Goal: Information Seeking & Learning: Understand process/instructions

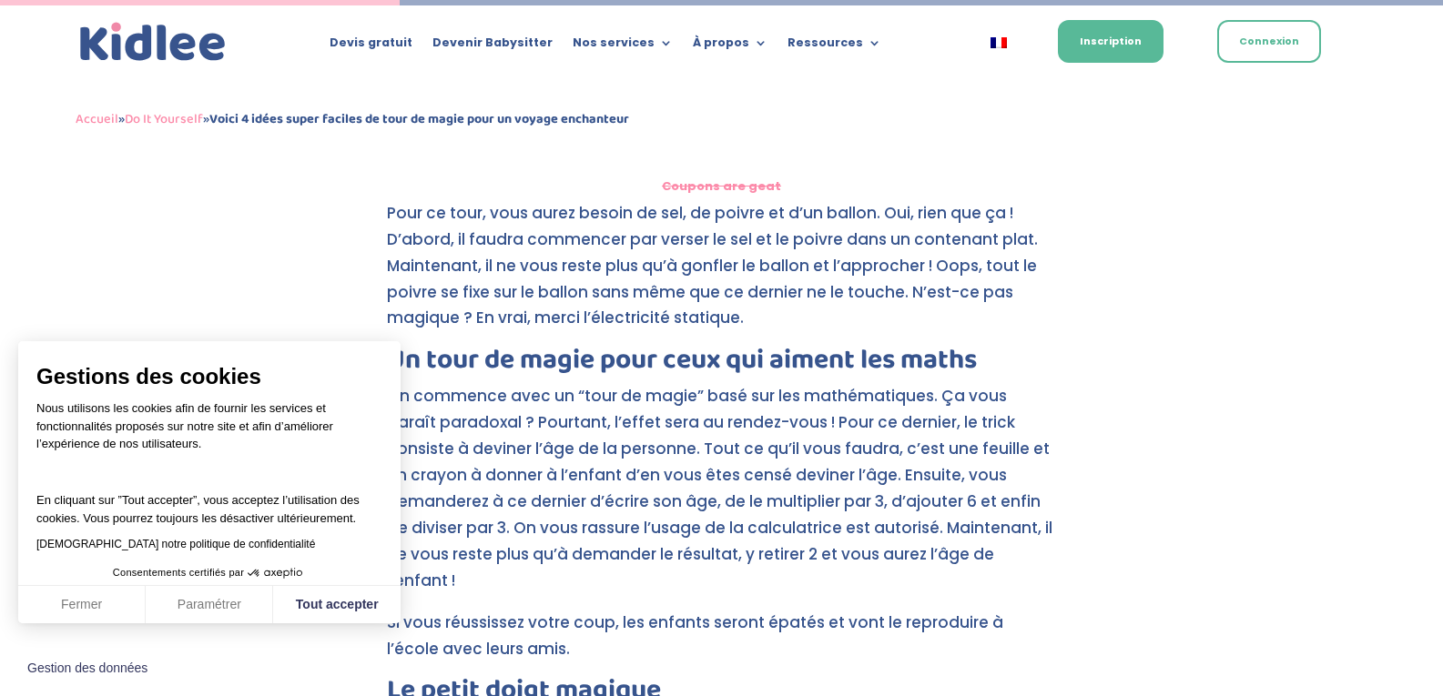
scroll to position [1677, 0]
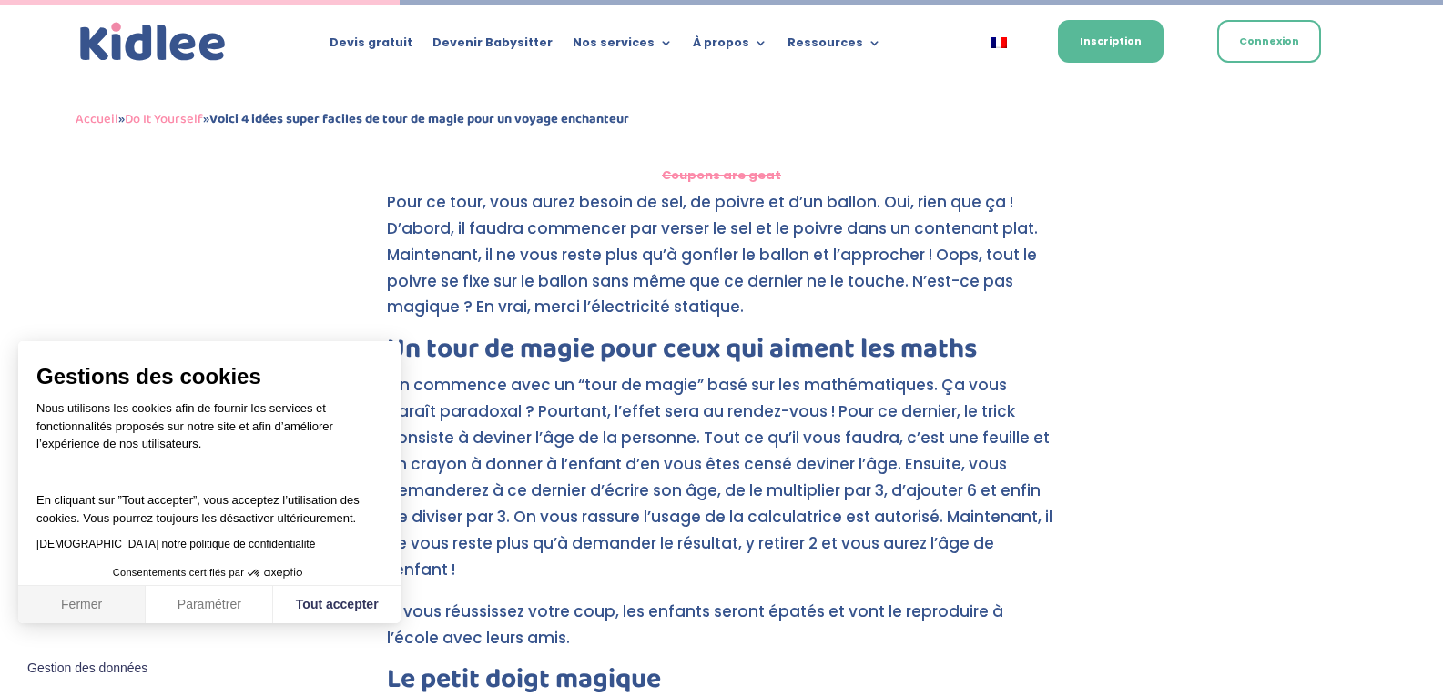
click at [100, 612] on button "Fermer" at bounding box center [81, 605] width 127 height 38
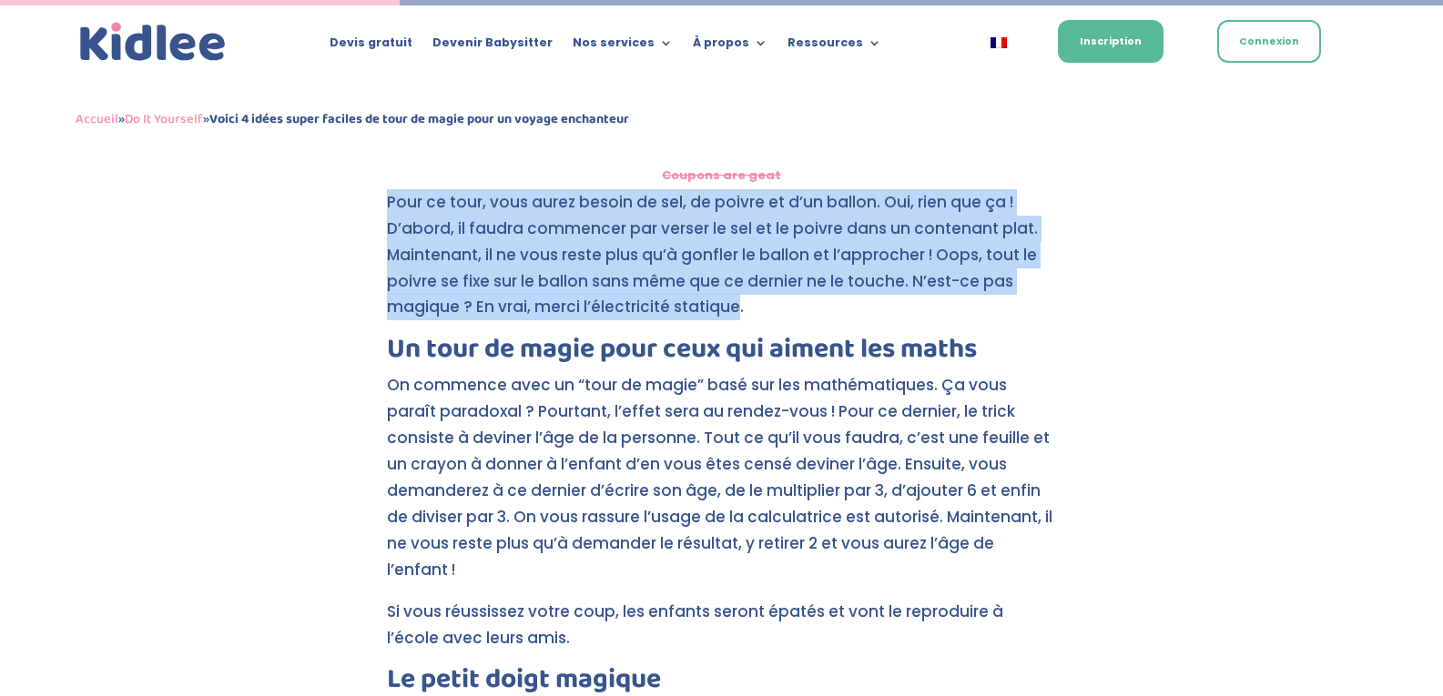
drag, startPoint x: 382, startPoint y: 201, endPoint x: 734, endPoint y: 314, distance: 369.9
copy p "Pour ce tour, vous aurez besoin de sel, de poivre et d’un ballon. Oui, rien que…"
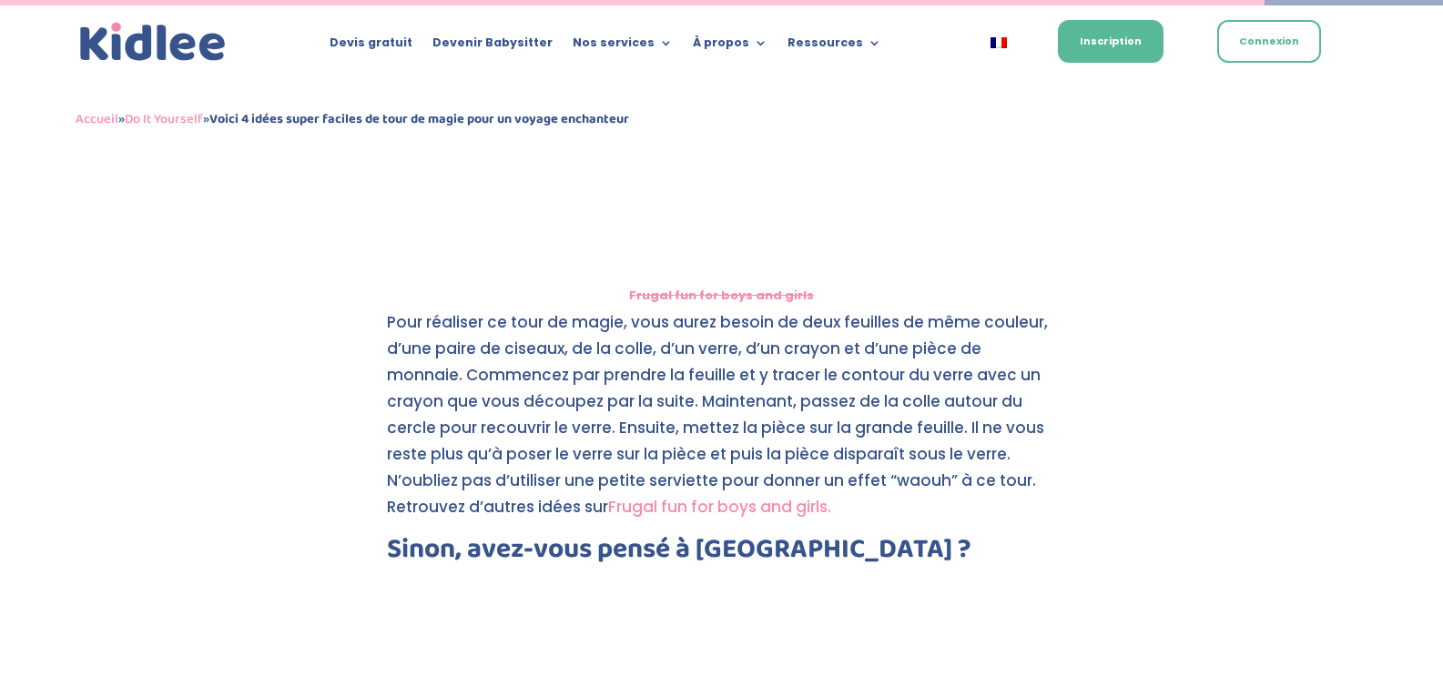
scroll to position [5319, 0]
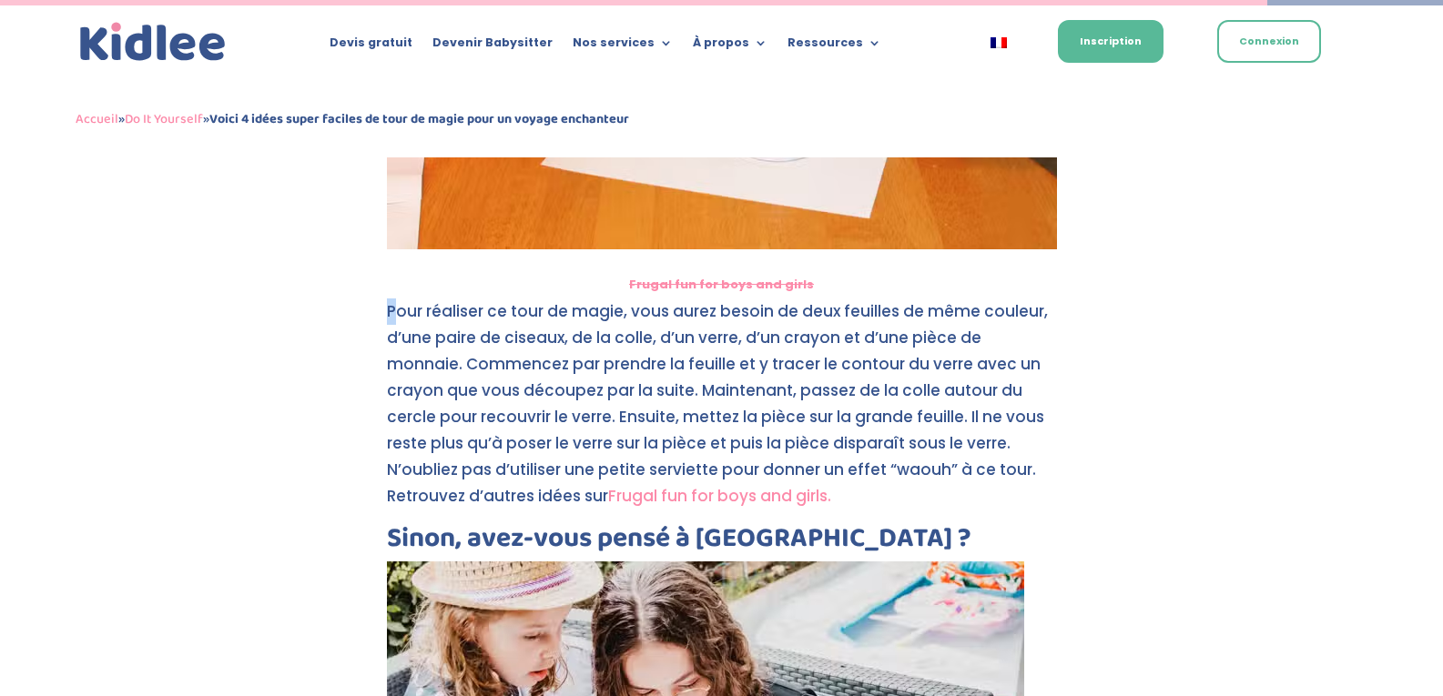
drag, startPoint x: 383, startPoint y: 282, endPoint x: 394, endPoint y: 289, distance: 12.6
click at [394, 299] on p "Pour réaliser ce tour de magie, vous aurez besoin de deux feuilles de même coul…" at bounding box center [722, 412] width 670 height 226
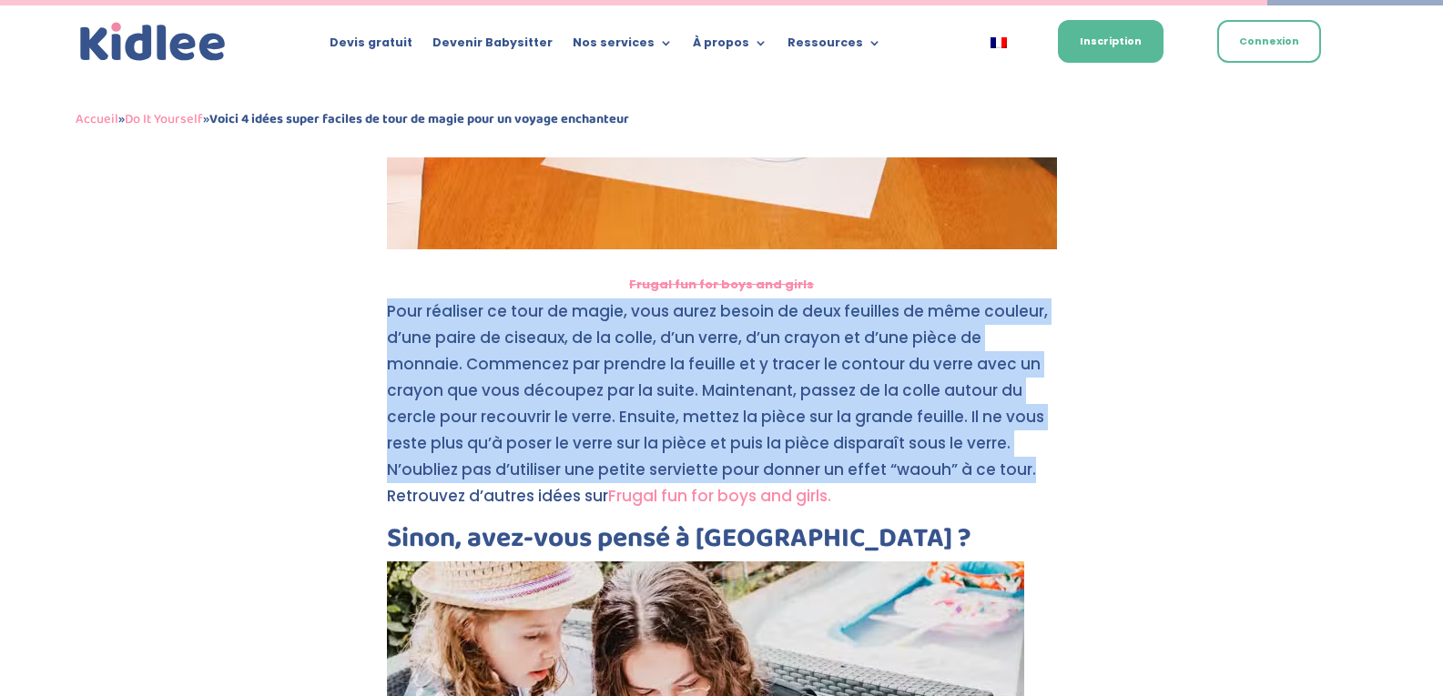
drag, startPoint x: 383, startPoint y: 285, endPoint x: 1030, endPoint y: 439, distance: 665.1
copy p "Pour réaliser ce tour de magie, vous aurez besoin de deux feuilles de même coul…"
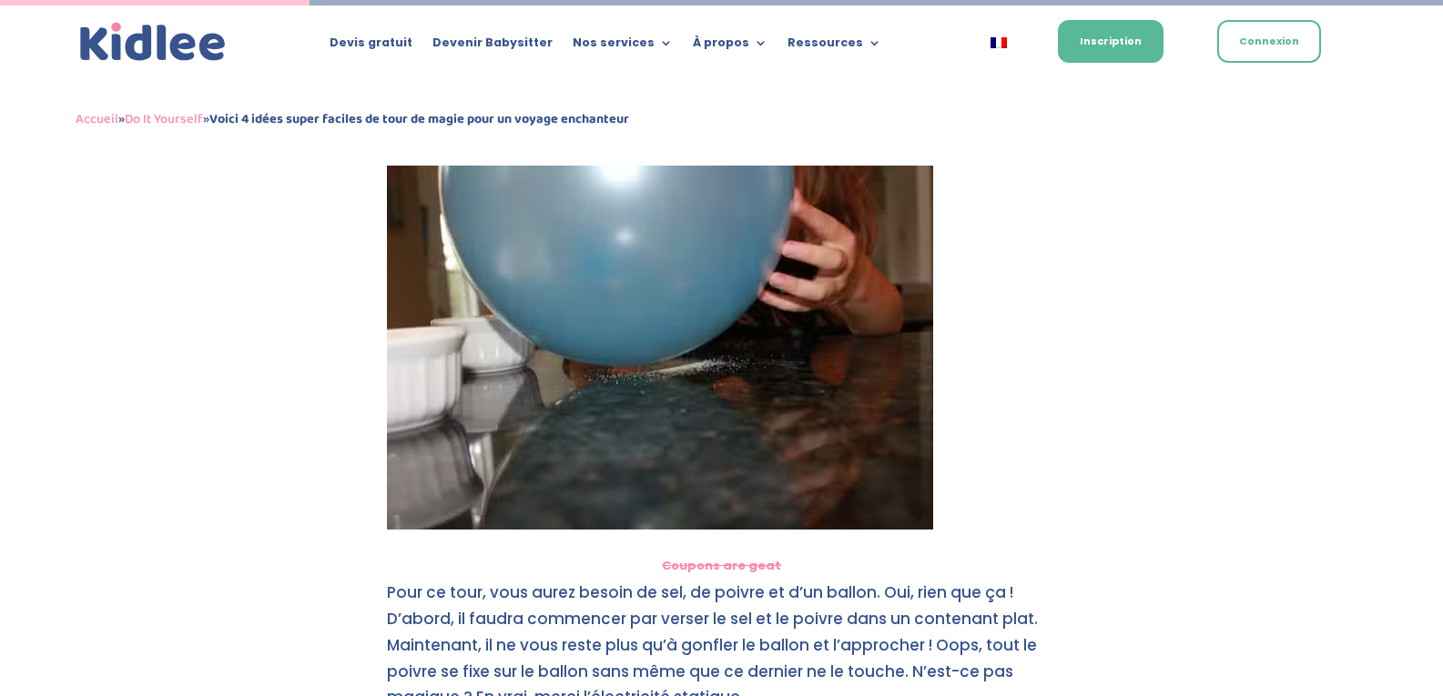
scroll to position [1298, 0]
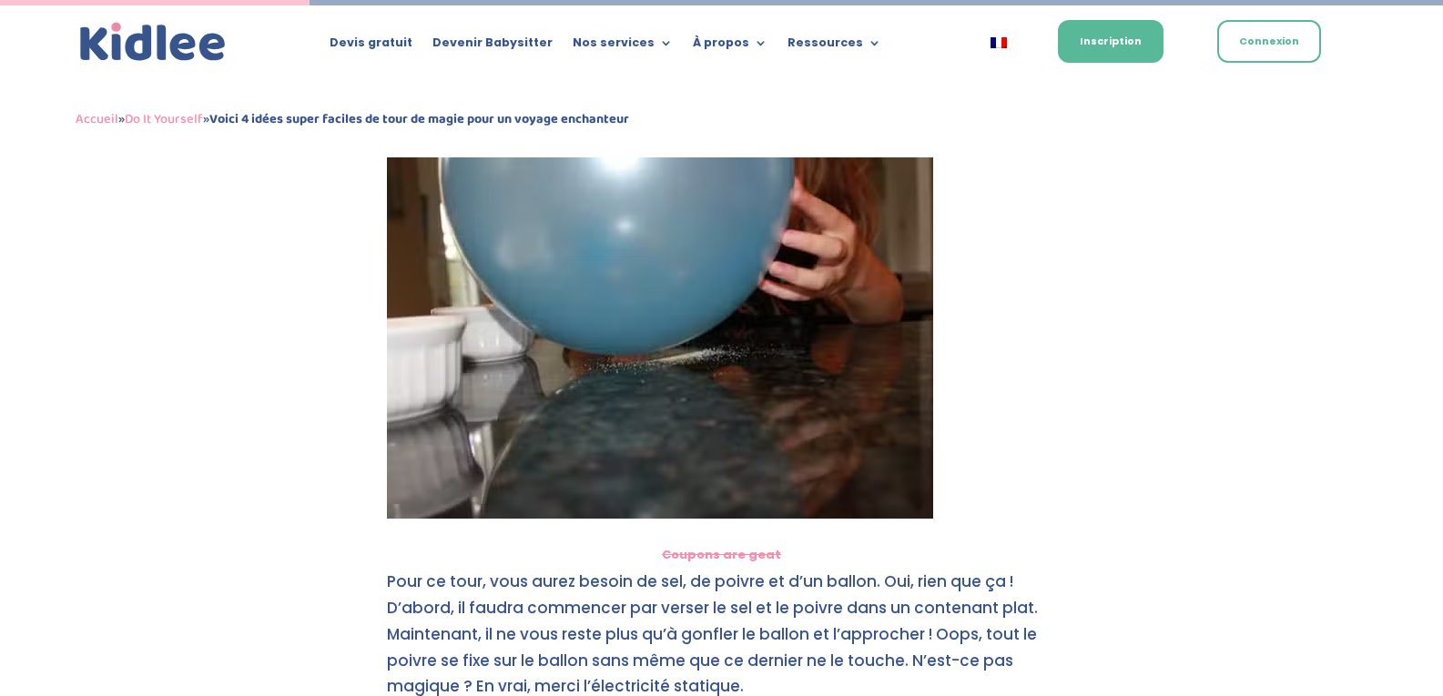
click at [585, 277] on img at bounding box center [660, 337] width 546 height 364
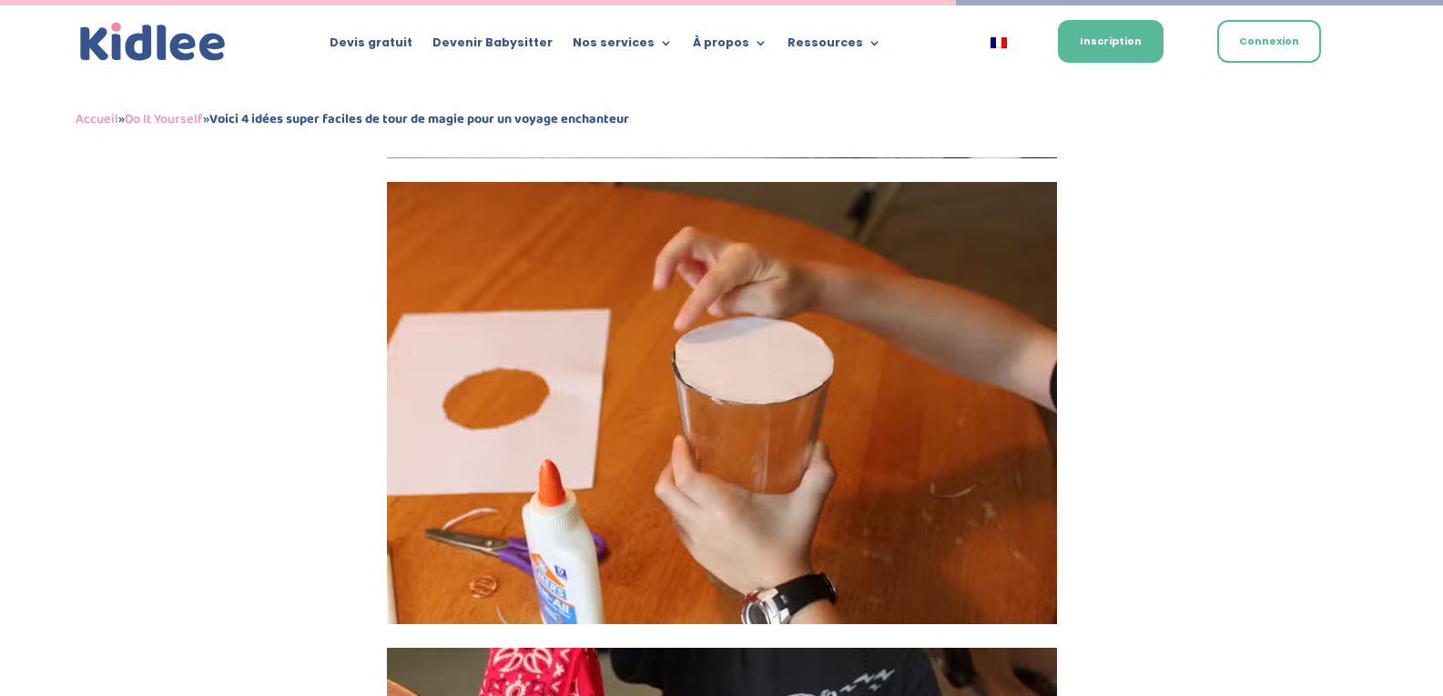
scroll to position [4012, 0]
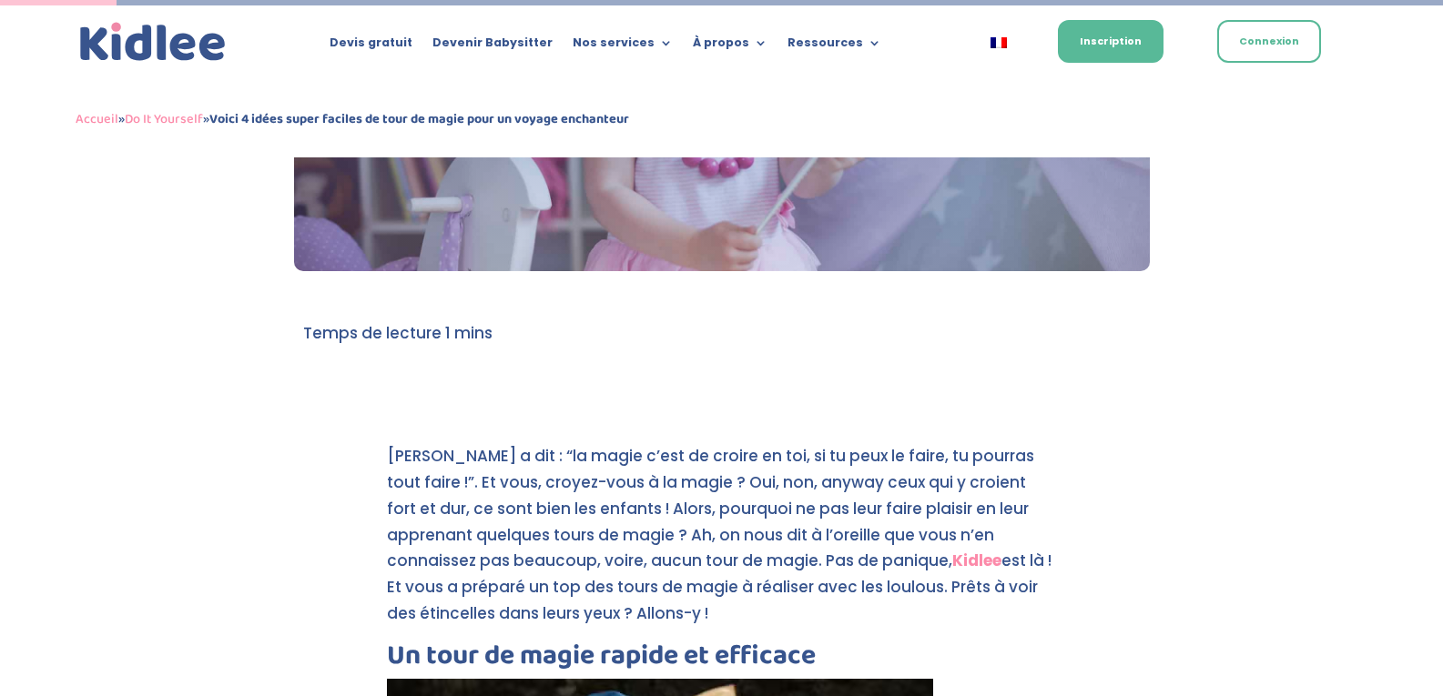
scroll to position [891, 0]
